Goal: Information Seeking & Learning: Check status

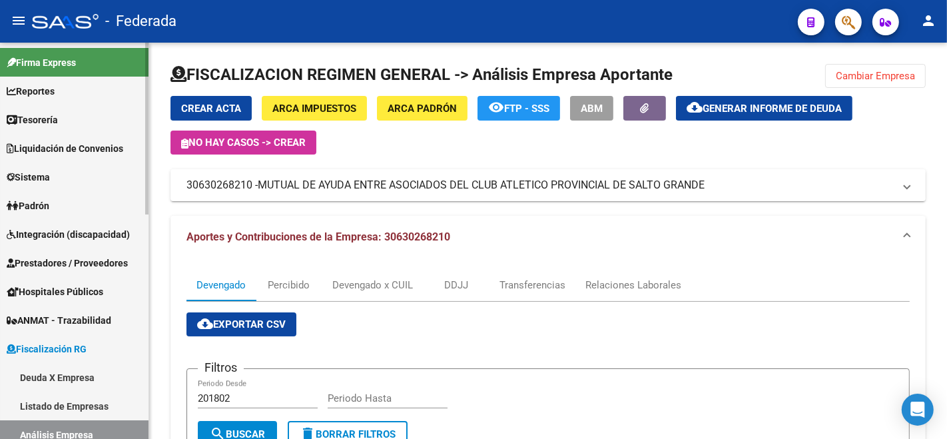
click at [75, 202] on link "Padrón" at bounding box center [74, 205] width 148 height 29
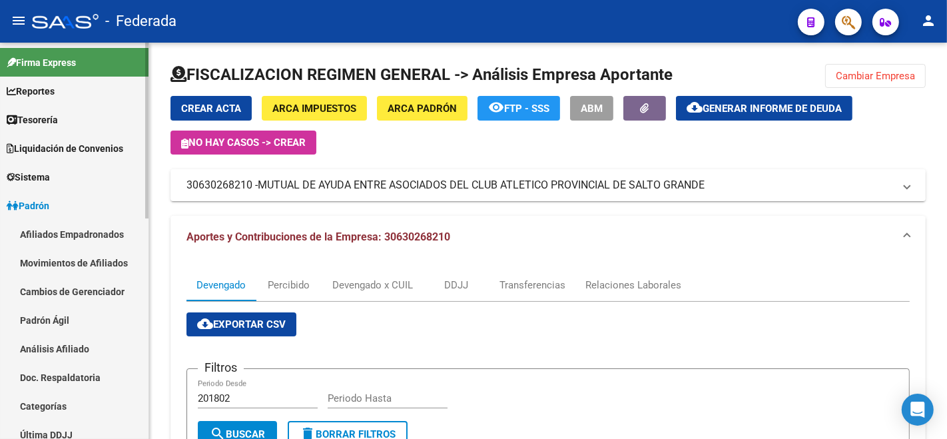
click at [51, 344] on link "Análisis Afiliado" at bounding box center [74, 348] width 148 height 29
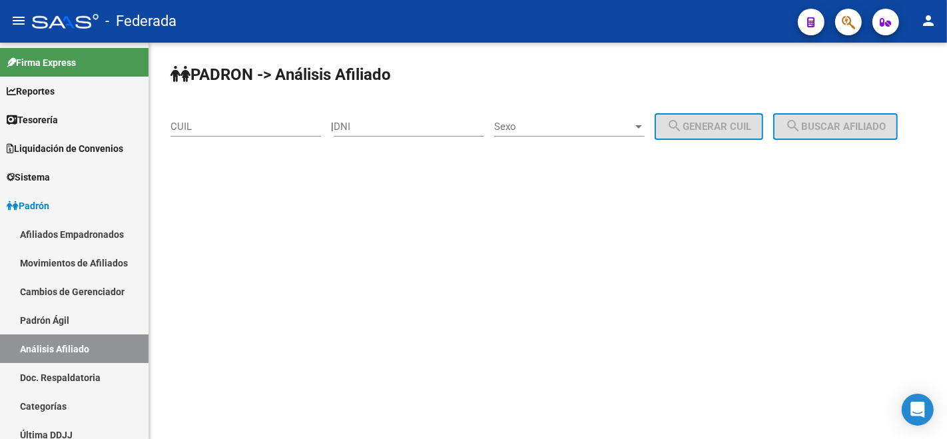
click at [252, 126] on input "CUIL" at bounding box center [245, 126] width 150 height 12
paste input "27-35644951-2"
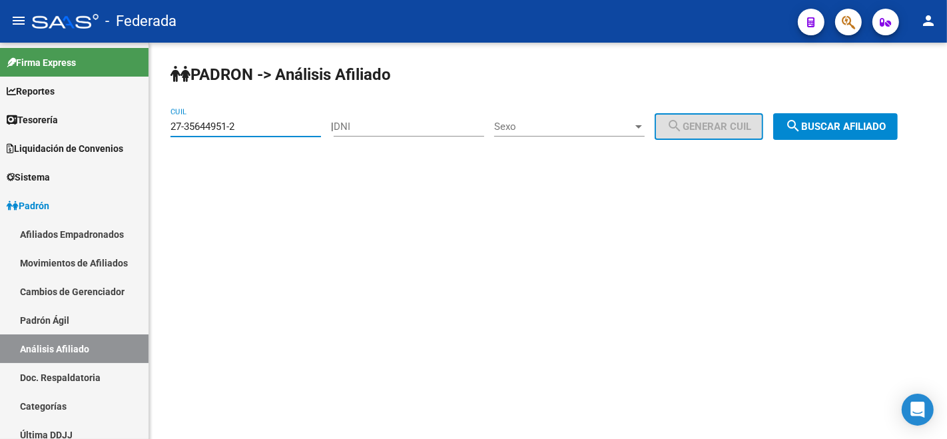
type input "27-35644951-2"
click at [785, 132] on span "search Buscar afiliado" at bounding box center [835, 126] width 101 height 12
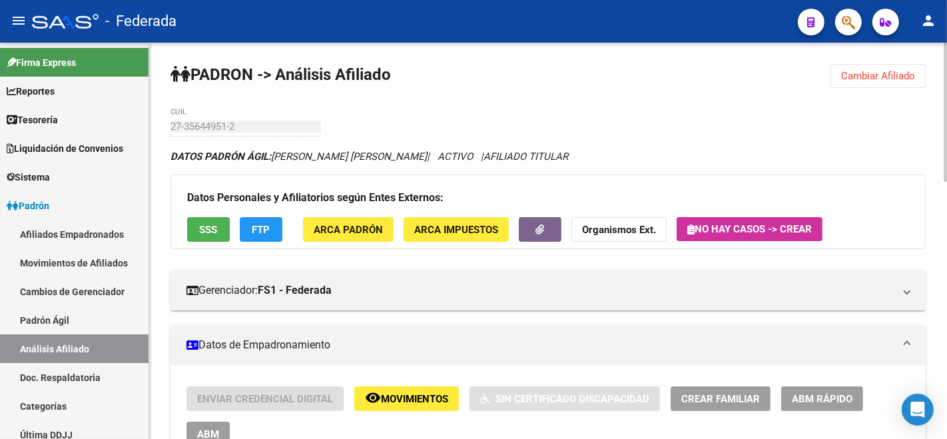
click at [214, 230] on span "SSS" at bounding box center [209, 230] width 18 height 12
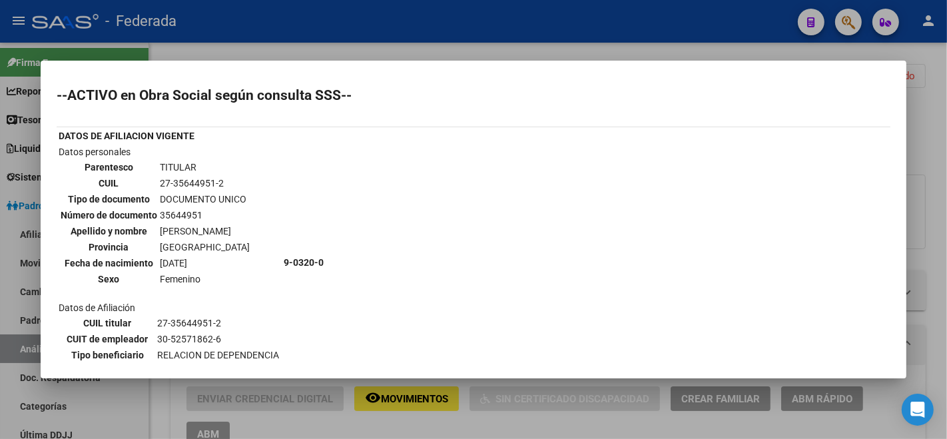
click at [407, 9] on div at bounding box center [473, 219] width 947 height 439
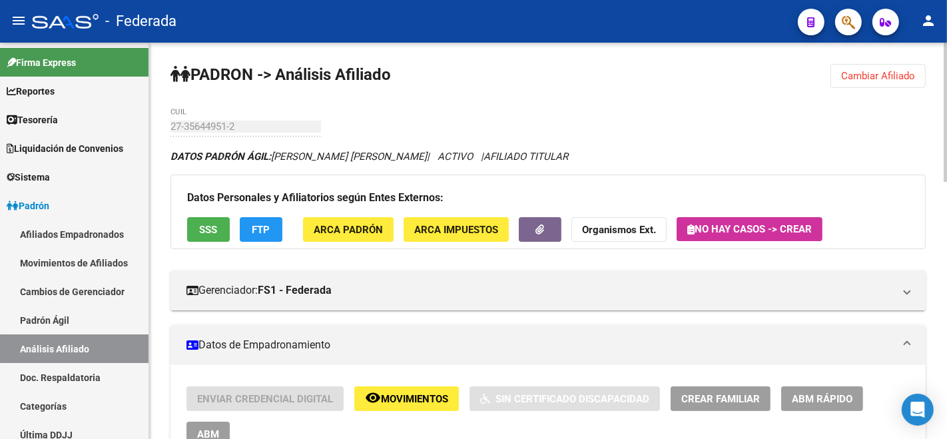
click at [258, 231] on span "FTP" at bounding box center [261, 230] width 18 height 12
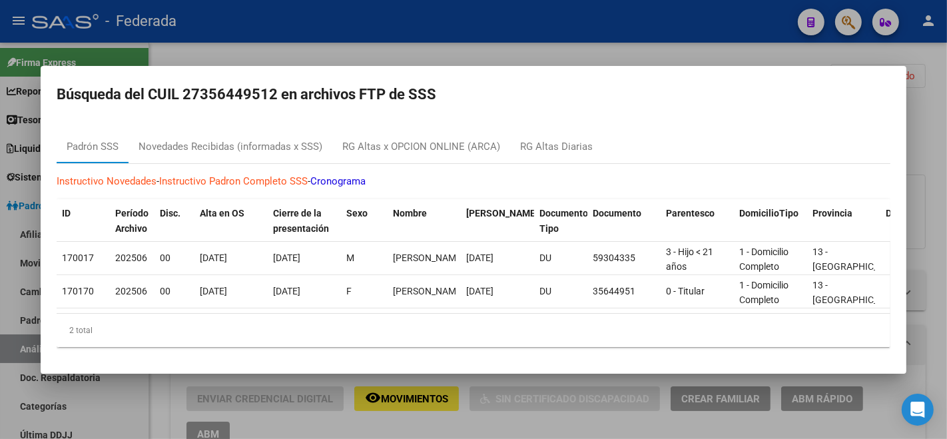
click at [379, 51] on div at bounding box center [473, 219] width 947 height 439
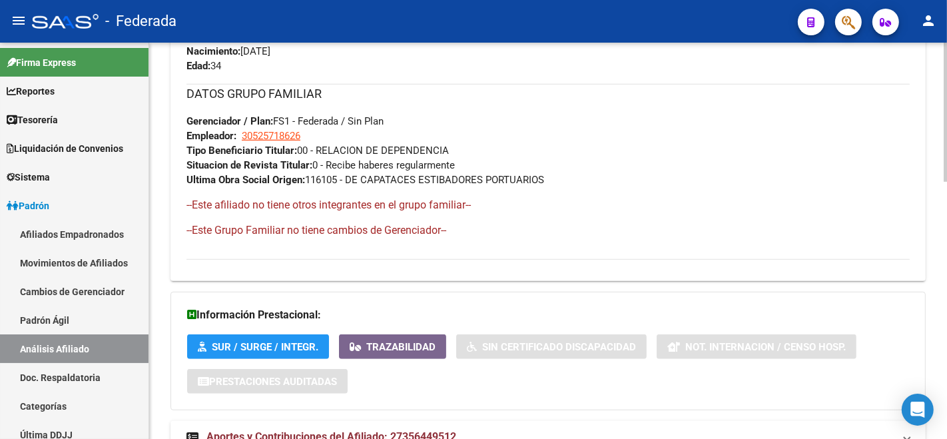
scroll to position [732, 0]
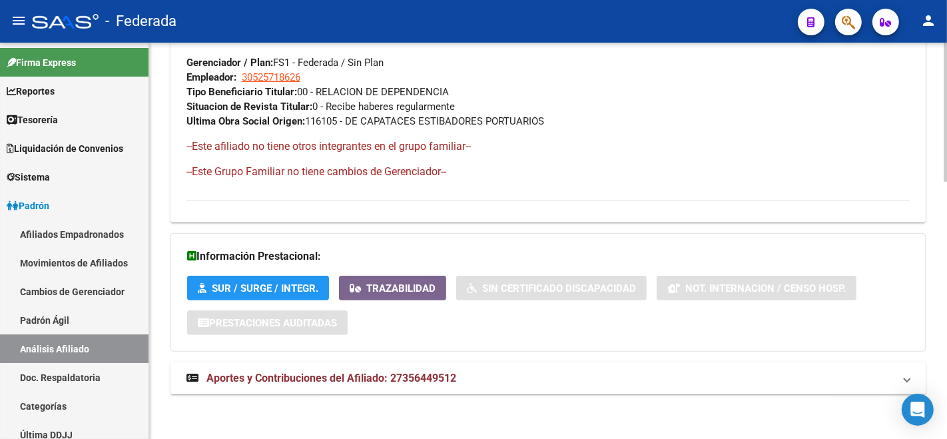
click at [397, 367] on mat-expansion-panel-header "Aportes y Contribuciones del Afiliado: 27356449512" at bounding box center [547, 378] width 755 height 32
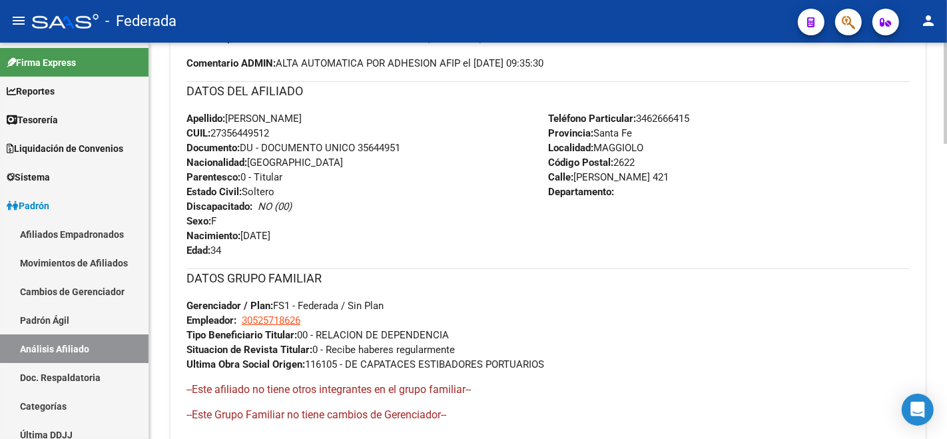
scroll to position [0, 0]
